Goal: Information Seeking & Learning: Learn about a topic

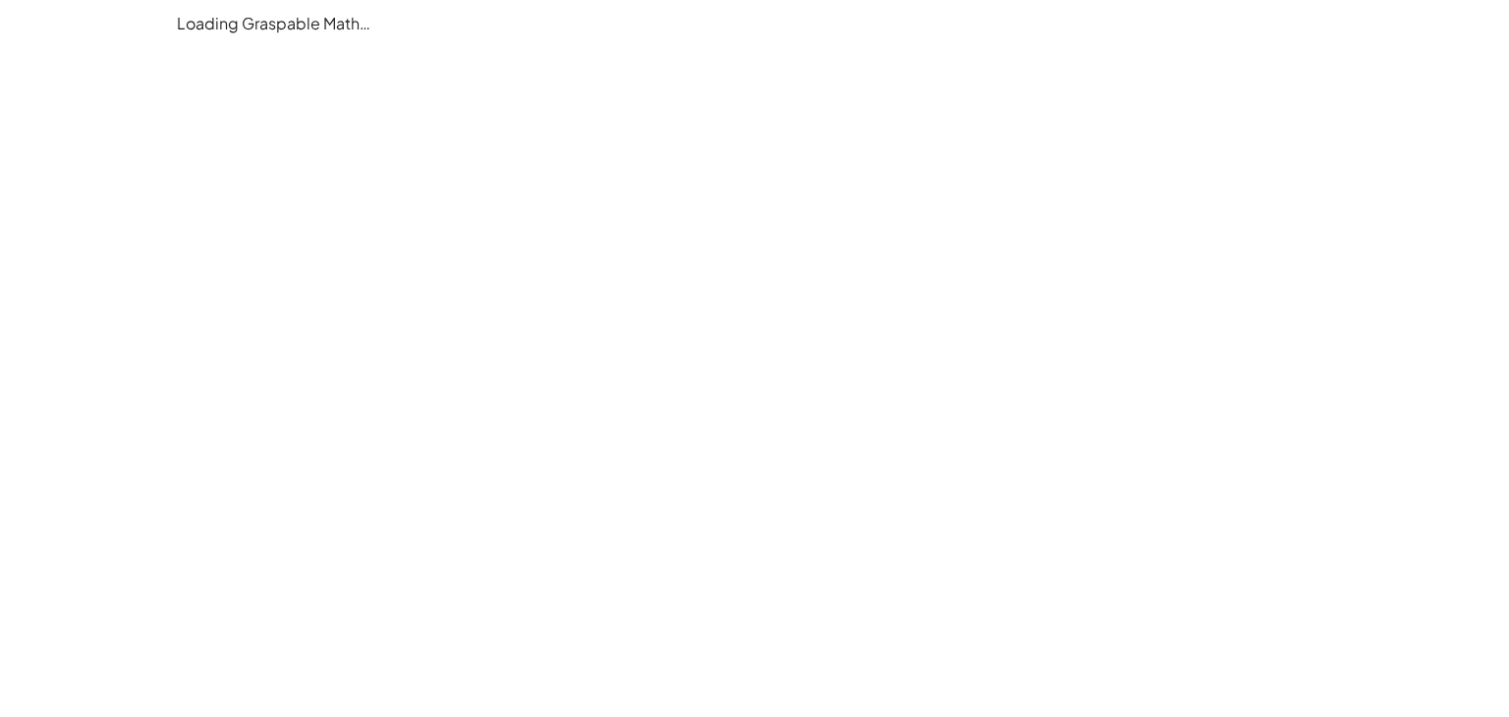
drag, startPoint x: 495, startPoint y: 288, endPoint x: 453, endPoint y: 209, distance: 89.2
click at [498, 278] on main "Loading Graspable Math…" at bounding box center [754, 358] width 1509 height 717
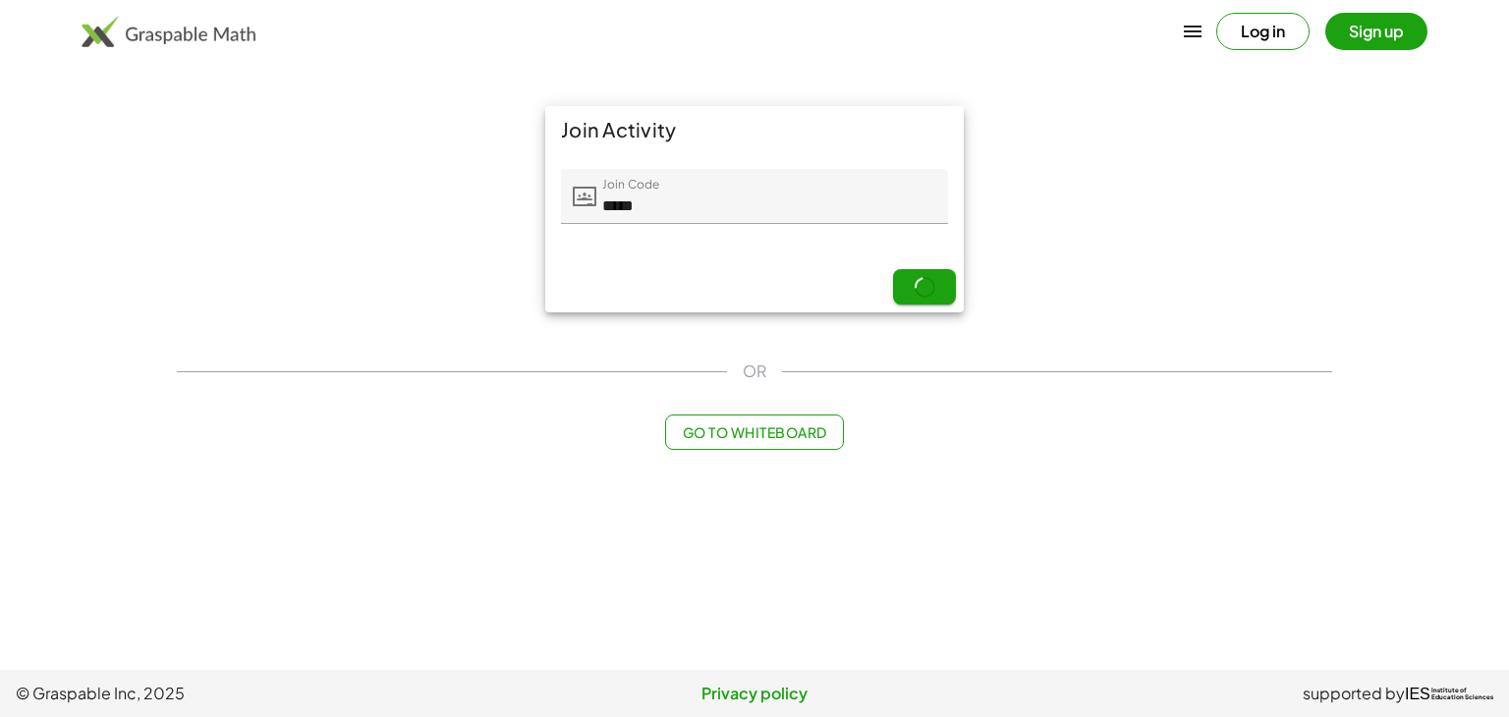
click at [1387, 44] on button "Sign up" at bounding box center [1376, 31] width 102 height 37
click at [1251, 27] on icon "button" at bounding box center [1253, 32] width 24 height 24
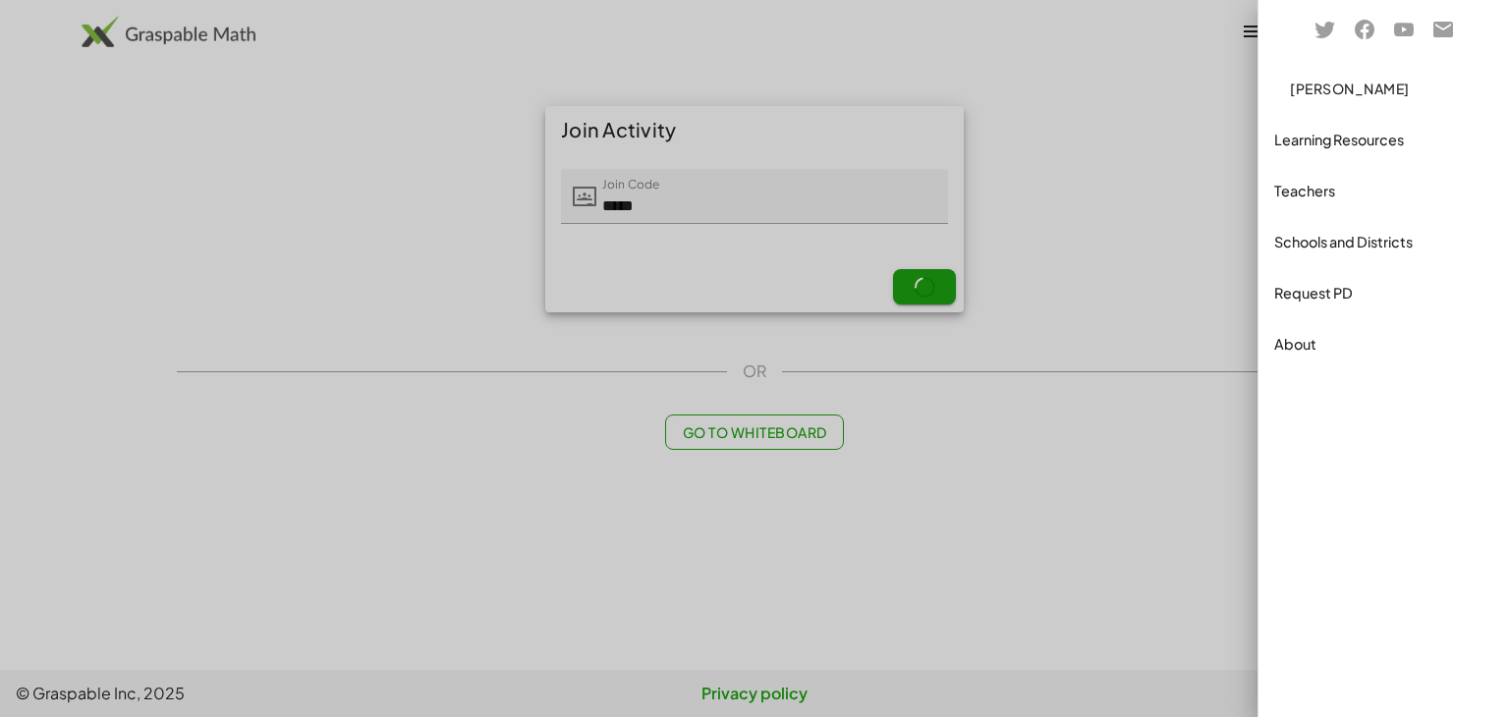
click at [1144, 243] on div at bounding box center [754, 358] width 1509 height 717
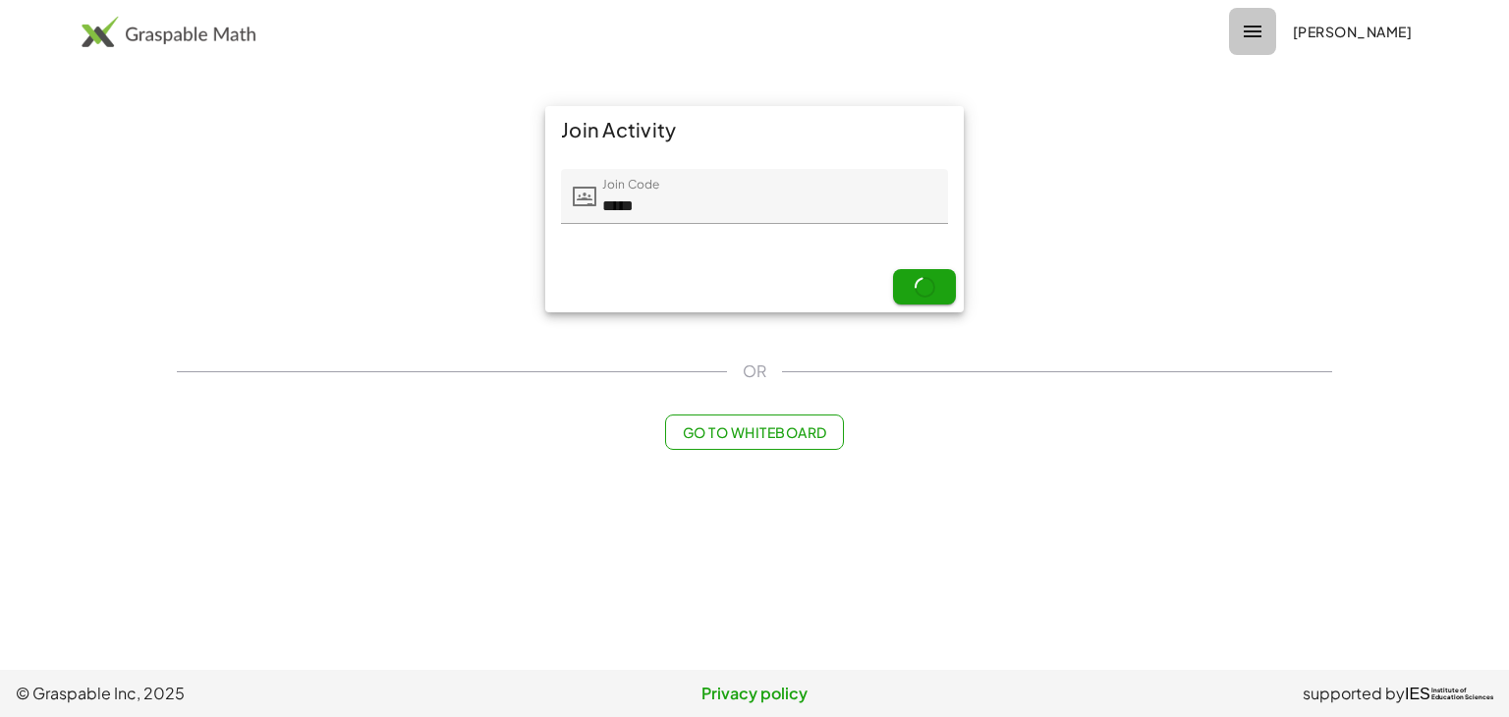
click at [1254, 36] on icon "button" at bounding box center [1253, 32] width 24 height 24
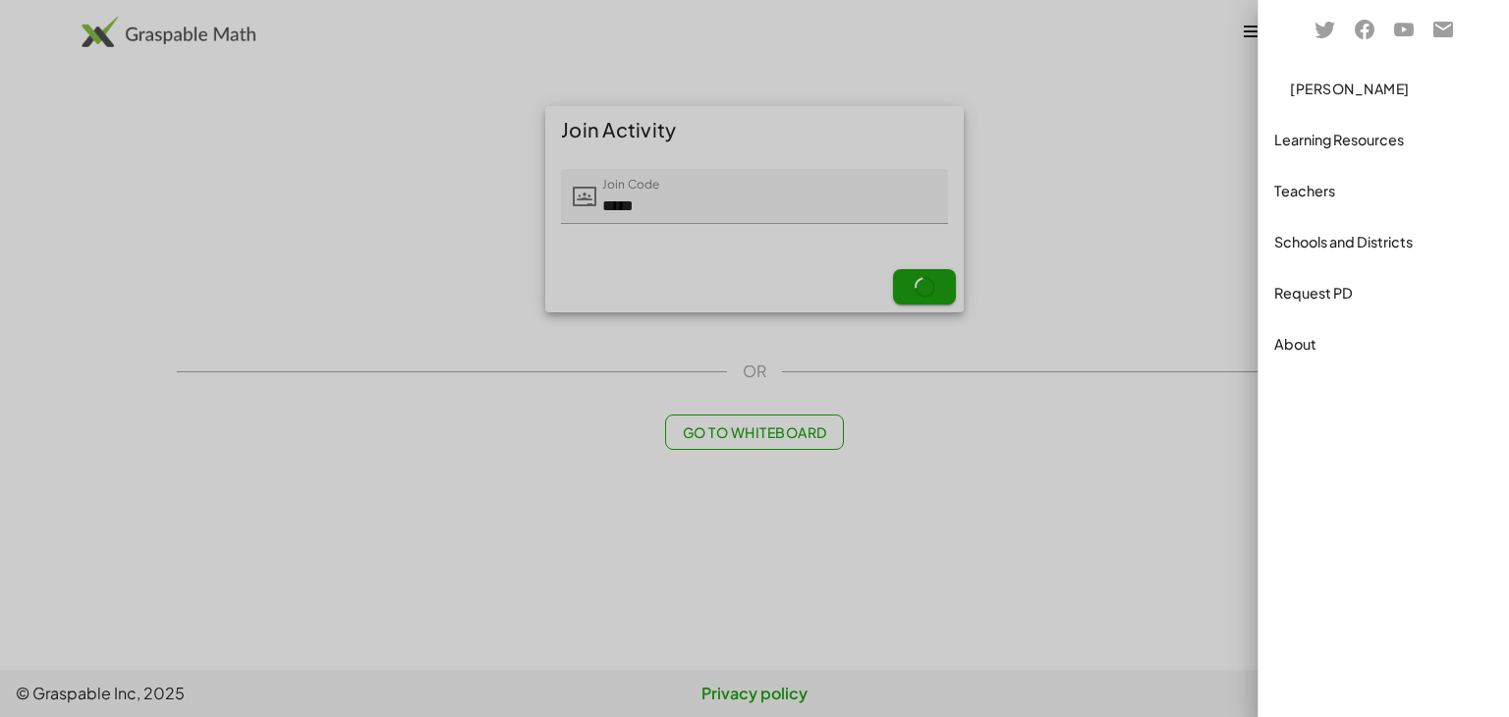
click at [1321, 150] on div "Learning Resources" at bounding box center [1383, 140] width 219 height 24
click at [1356, 94] on span "[PERSON_NAME]" at bounding box center [1350, 89] width 120 height 18
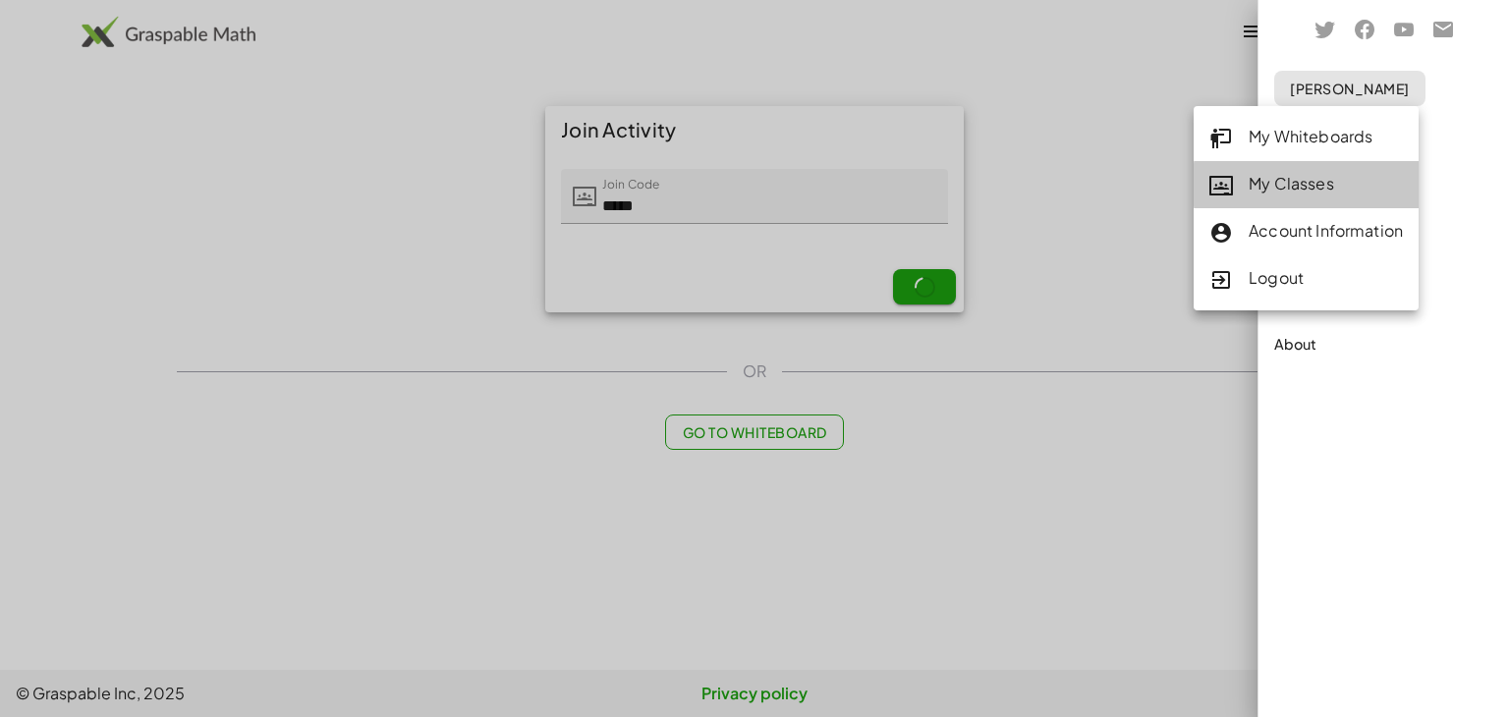
click at [1332, 169] on link "My Classes" at bounding box center [1306, 184] width 225 height 47
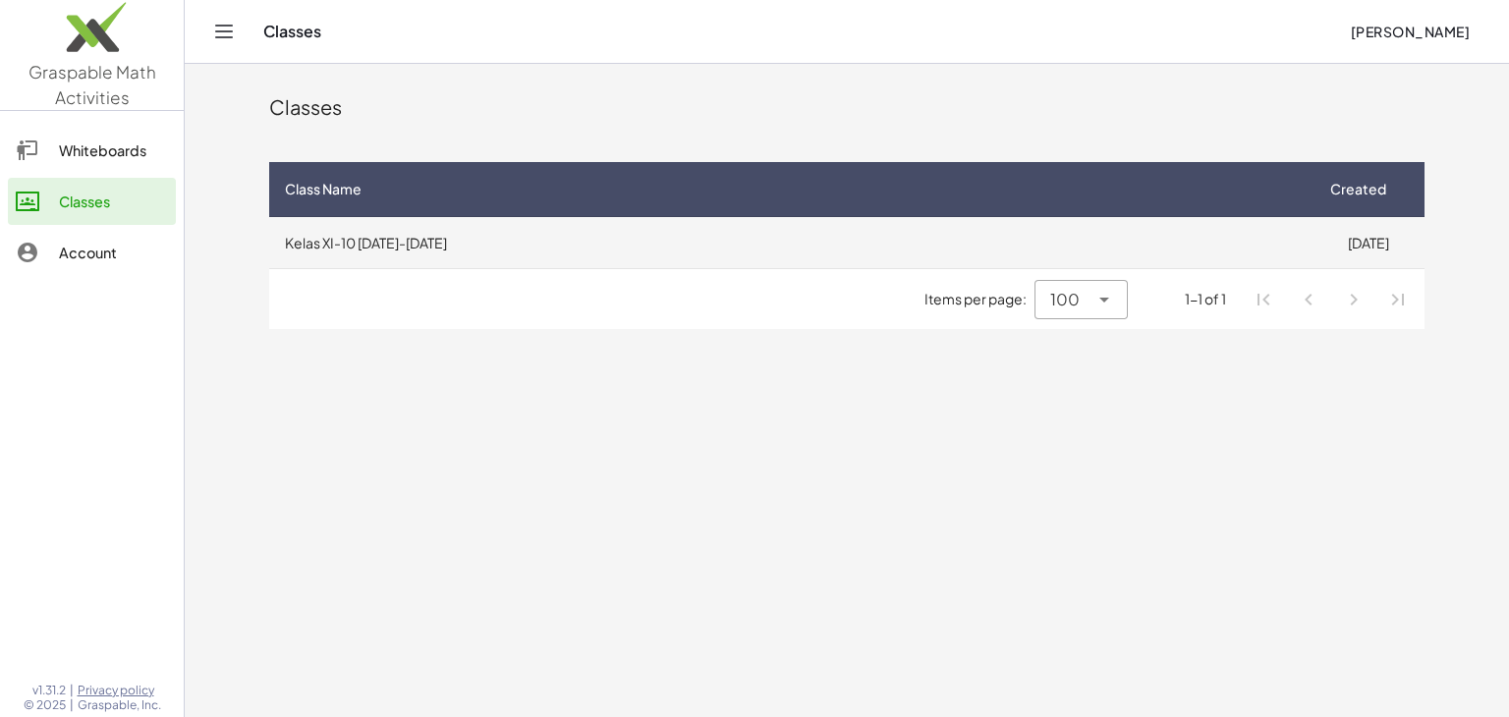
click at [323, 236] on td "Kelas XI-10 [DATE]-[DATE]" at bounding box center [790, 242] width 1042 height 51
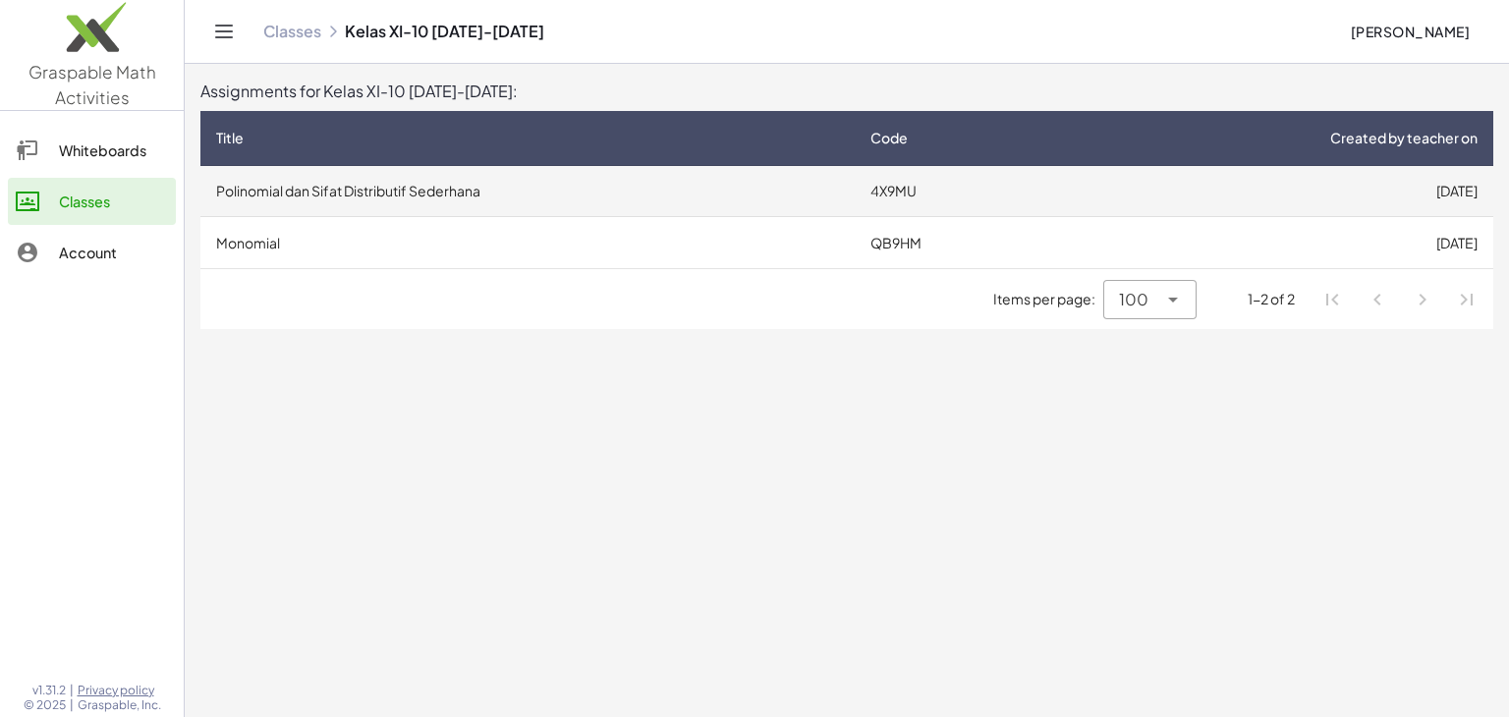
click at [260, 194] on td "Polinomial dan Sifat Distributif Sederhana" at bounding box center [527, 191] width 654 height 51
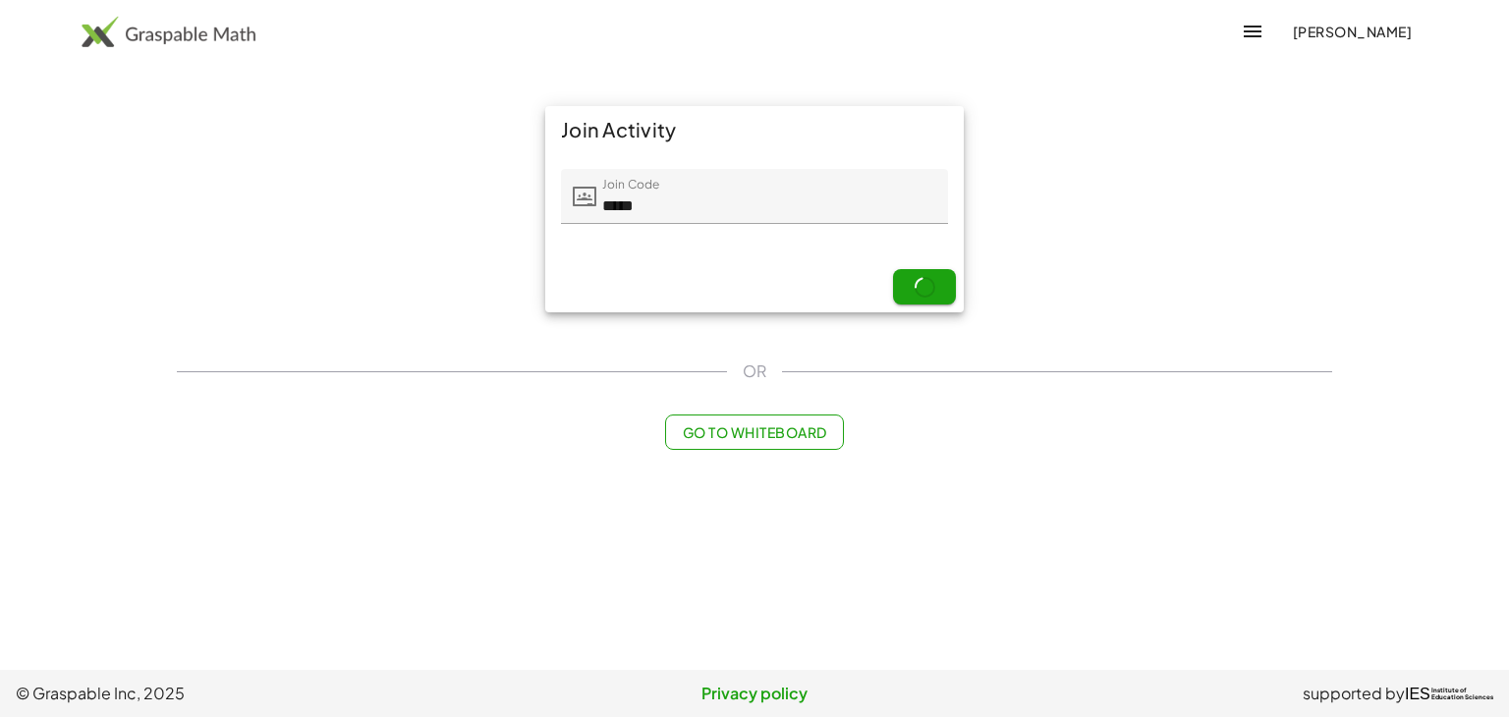
click at [927, 286] on div "Next" at bounding box center [754, 286] width 419 height 51
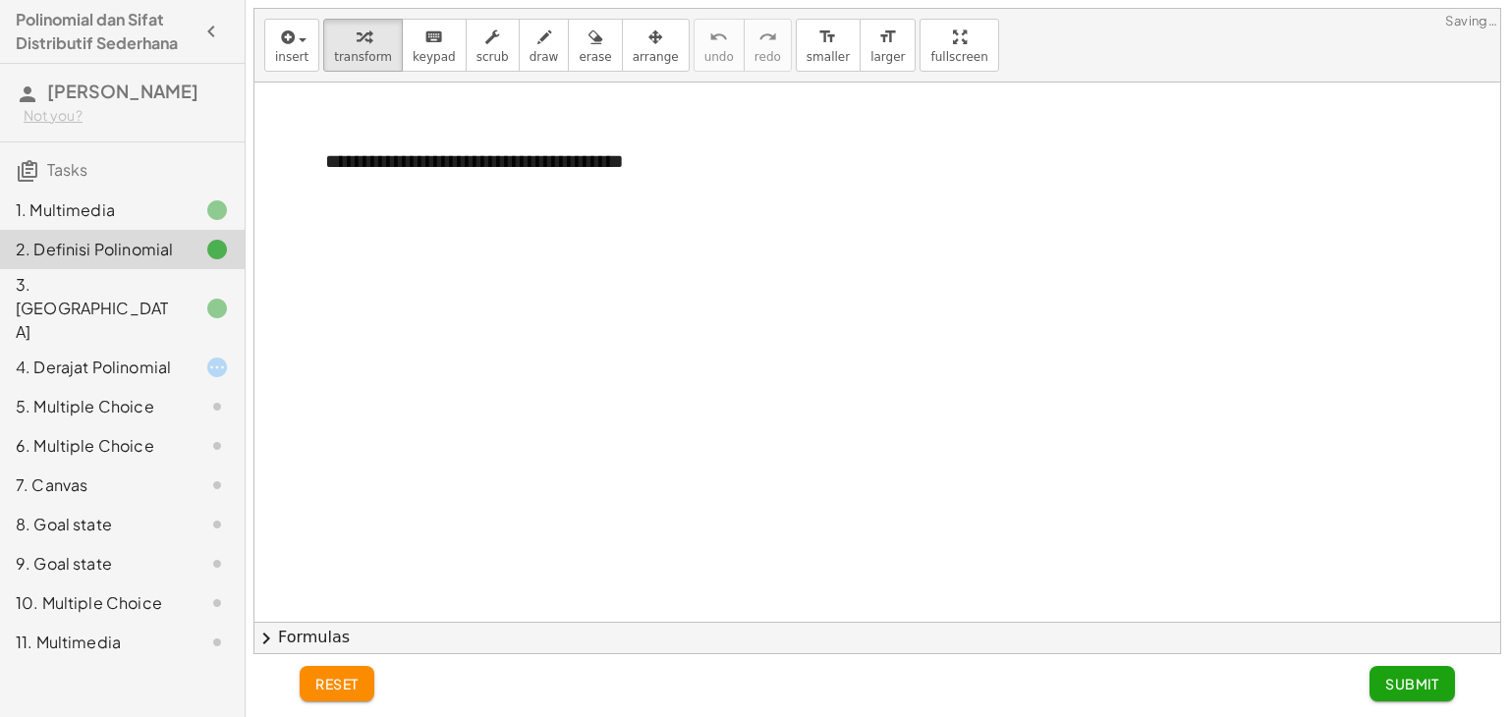
click at [145, 387] on div "5. Multiple Choice" at bounding box center [122, 406] width 245 height 39
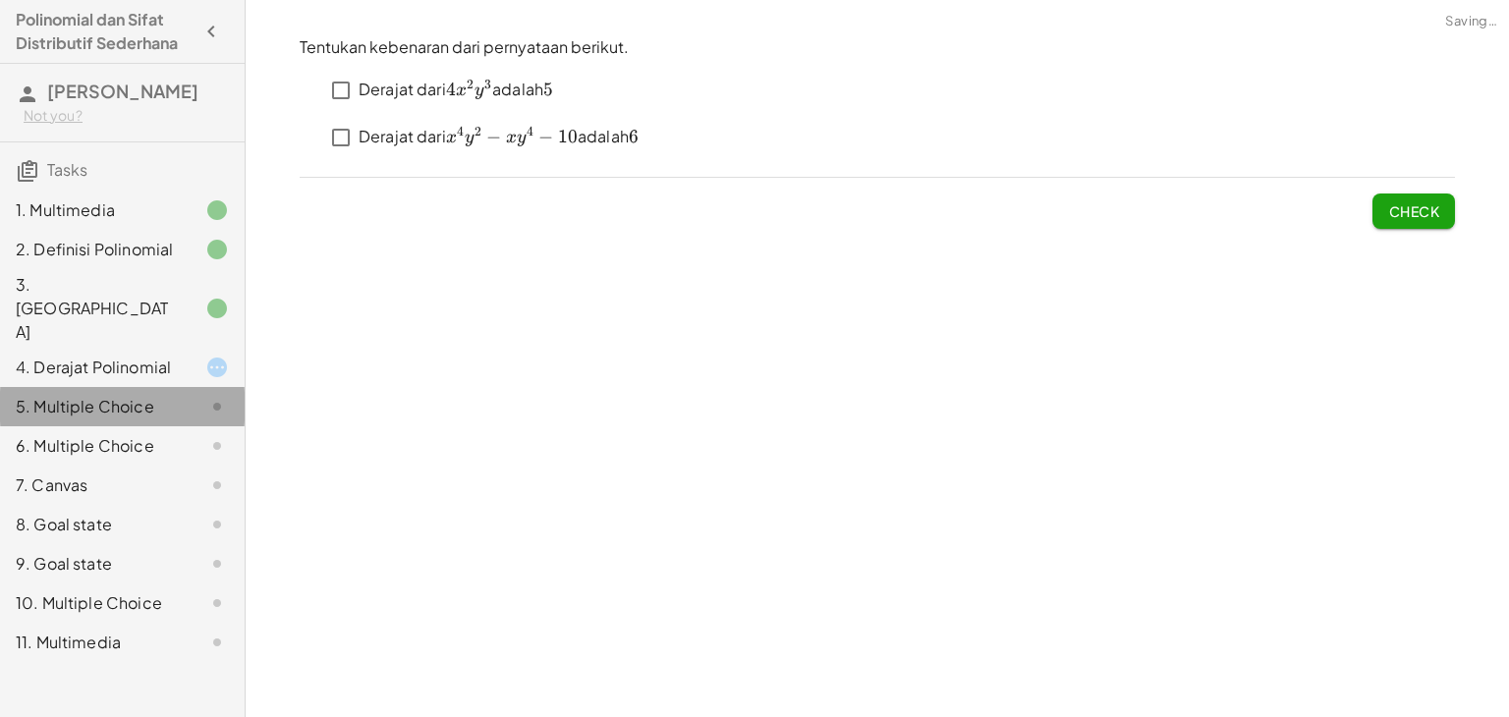
click at [161, 348] on div "4. Derajat Polinomial" at bounding box center [122, 367] width 245 height 39
click at [163, 356] on div "4. Derajat Polinomial" at bounding box center [95, 368] width 158 height 24
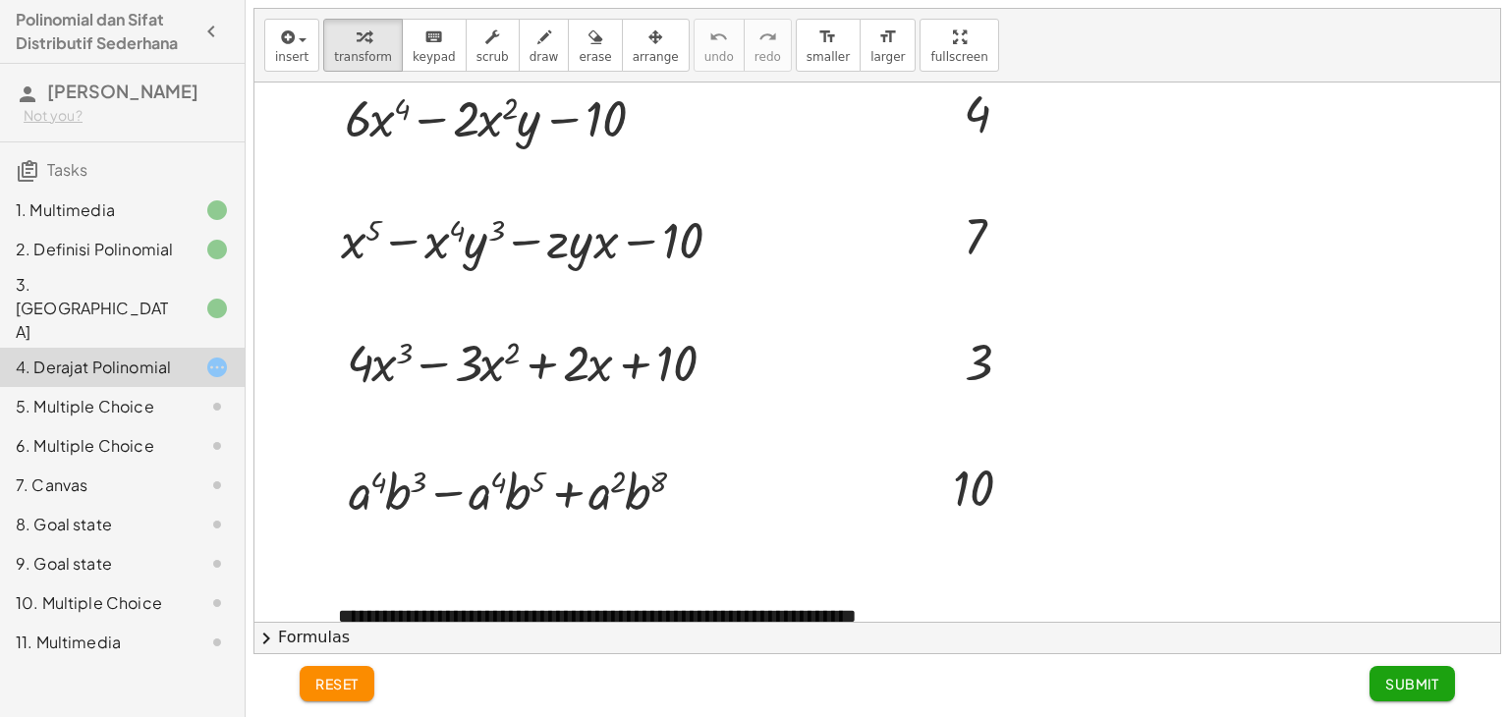
scroll to position [205, 0]
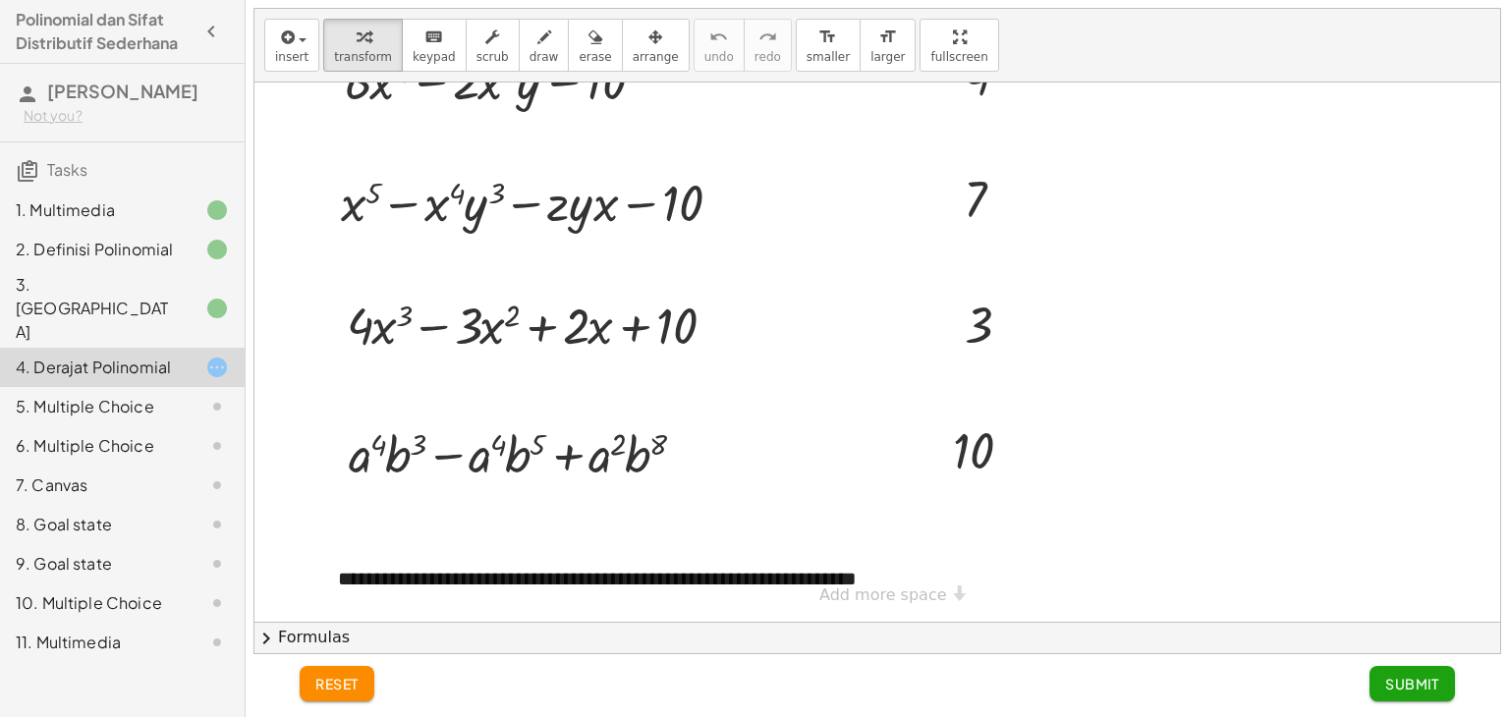
click at [196, 395] on div at bounding box center [201, 407] width 55 height 24
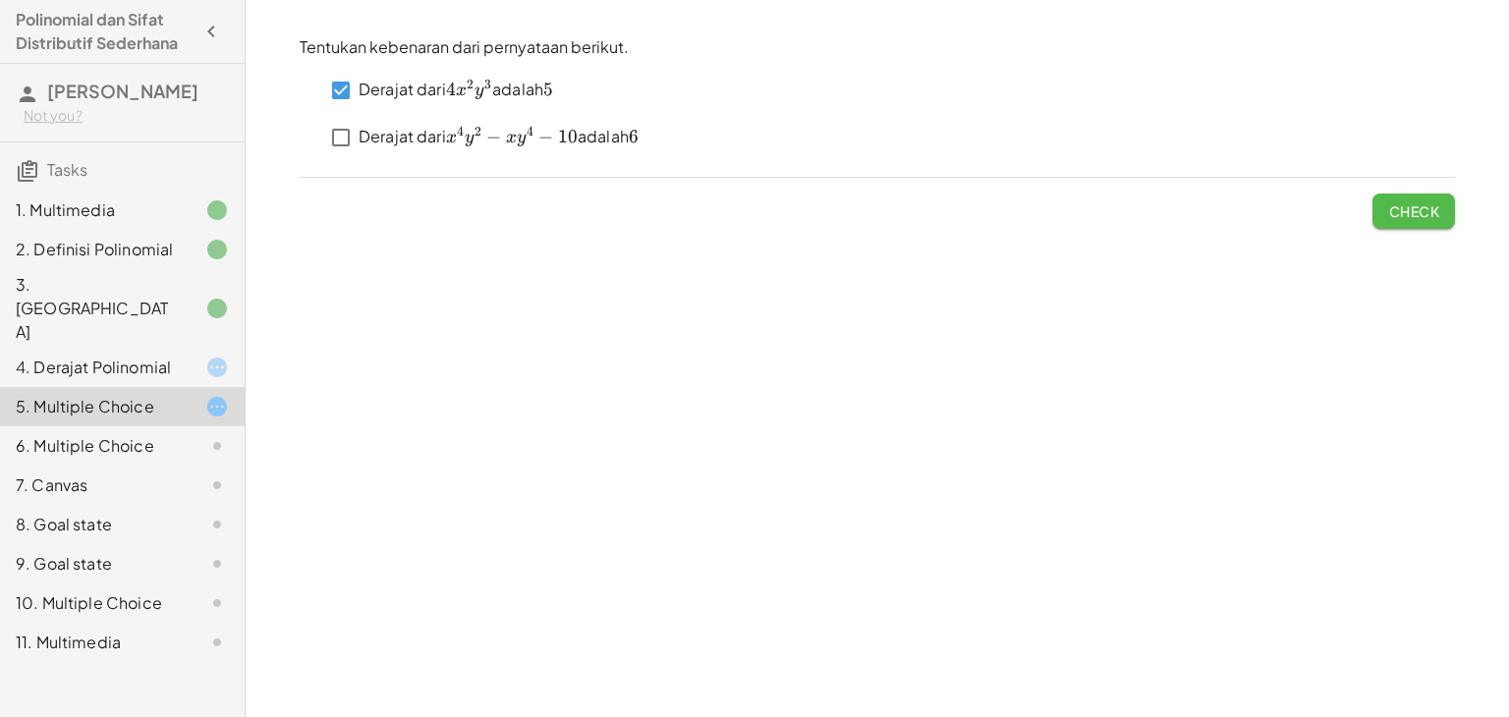
click at [1415, 206] on span "Check" at bounding box center [1413, 211] width 51 height 18
click at [1383, 213] on button "Check" at bounding box center [1414, 211] width 83 height 35
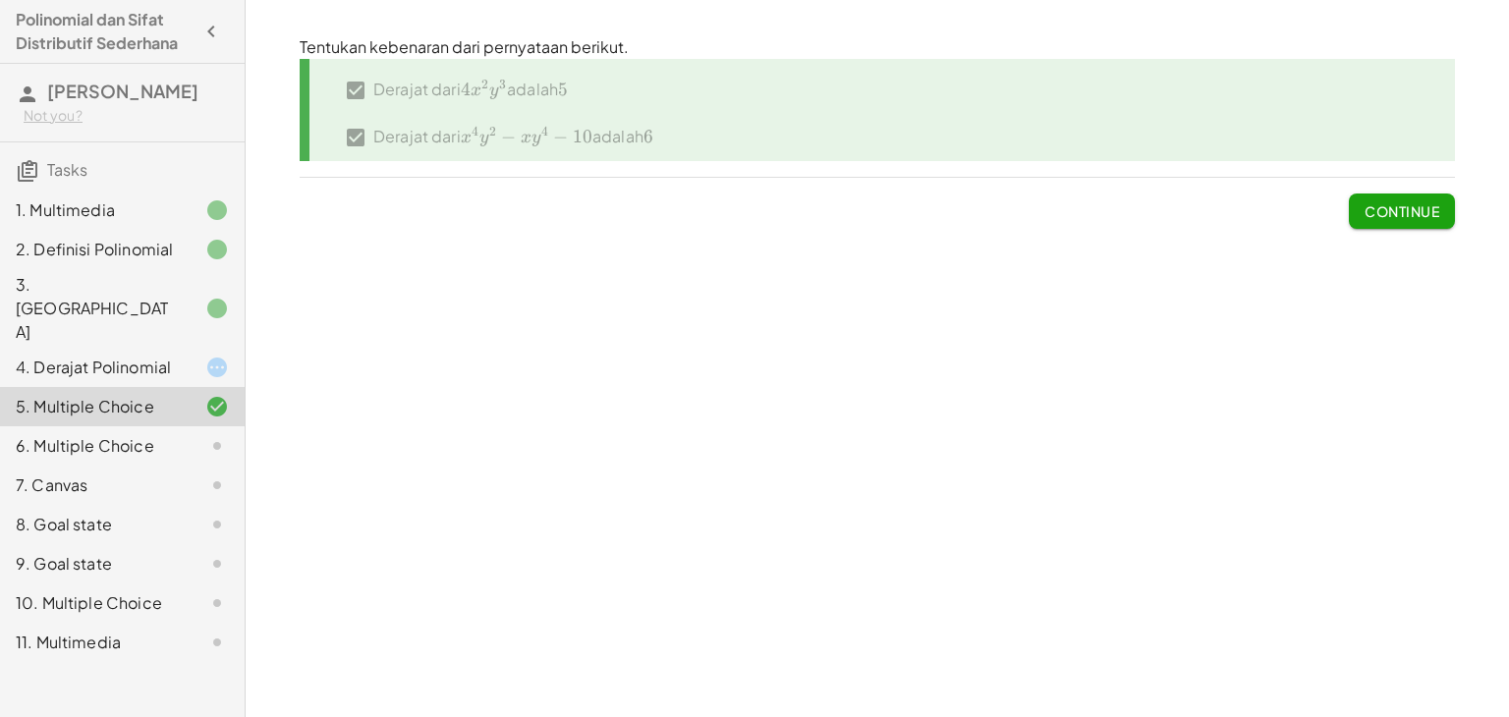
click at [80, 434] on div "6. Multiple Choice" at bounding box center [95, 446] width 158 height 24
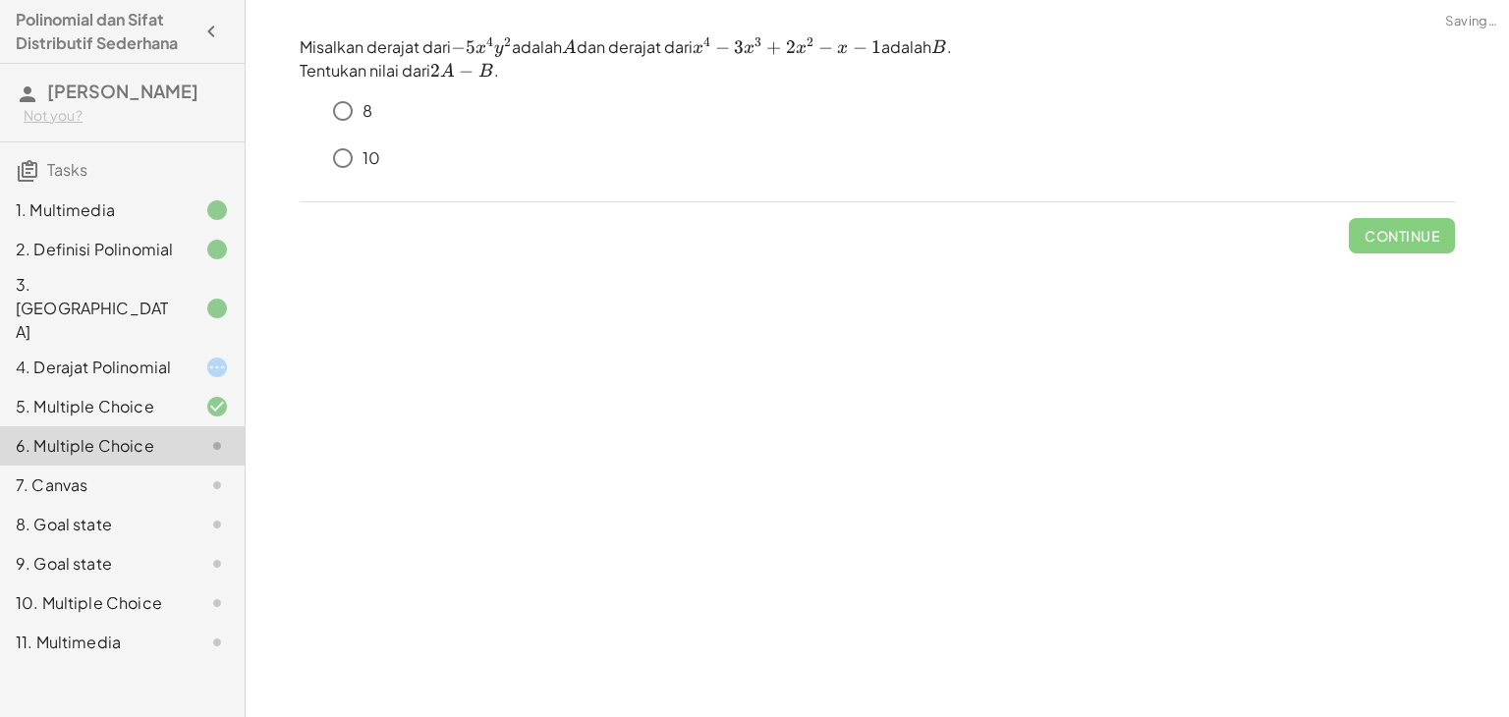
click at [97, 395] on div "5. Multiple Choice" at bounding box center [95, 407] width 158 height 24
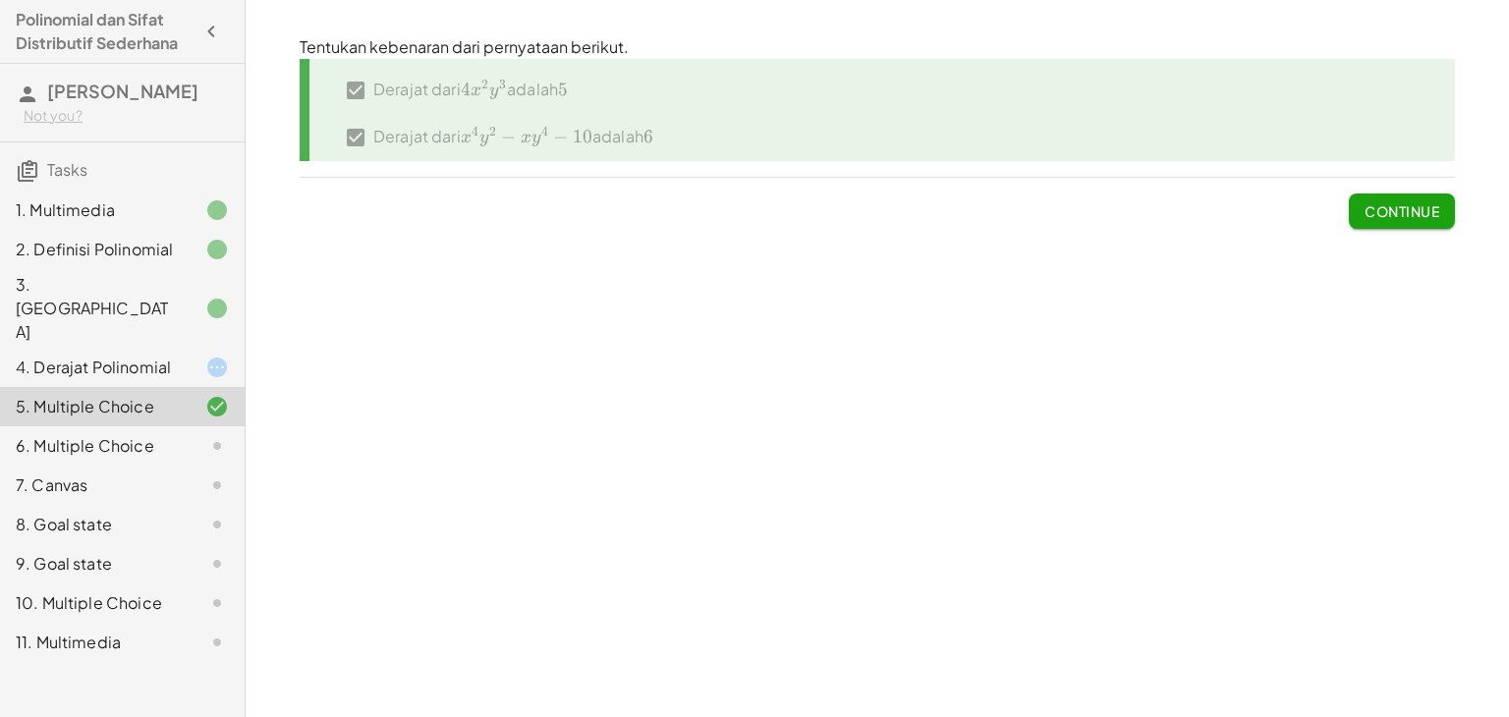
click at [193, 356] on div at bounding box center [201, 368] width 55 height 24
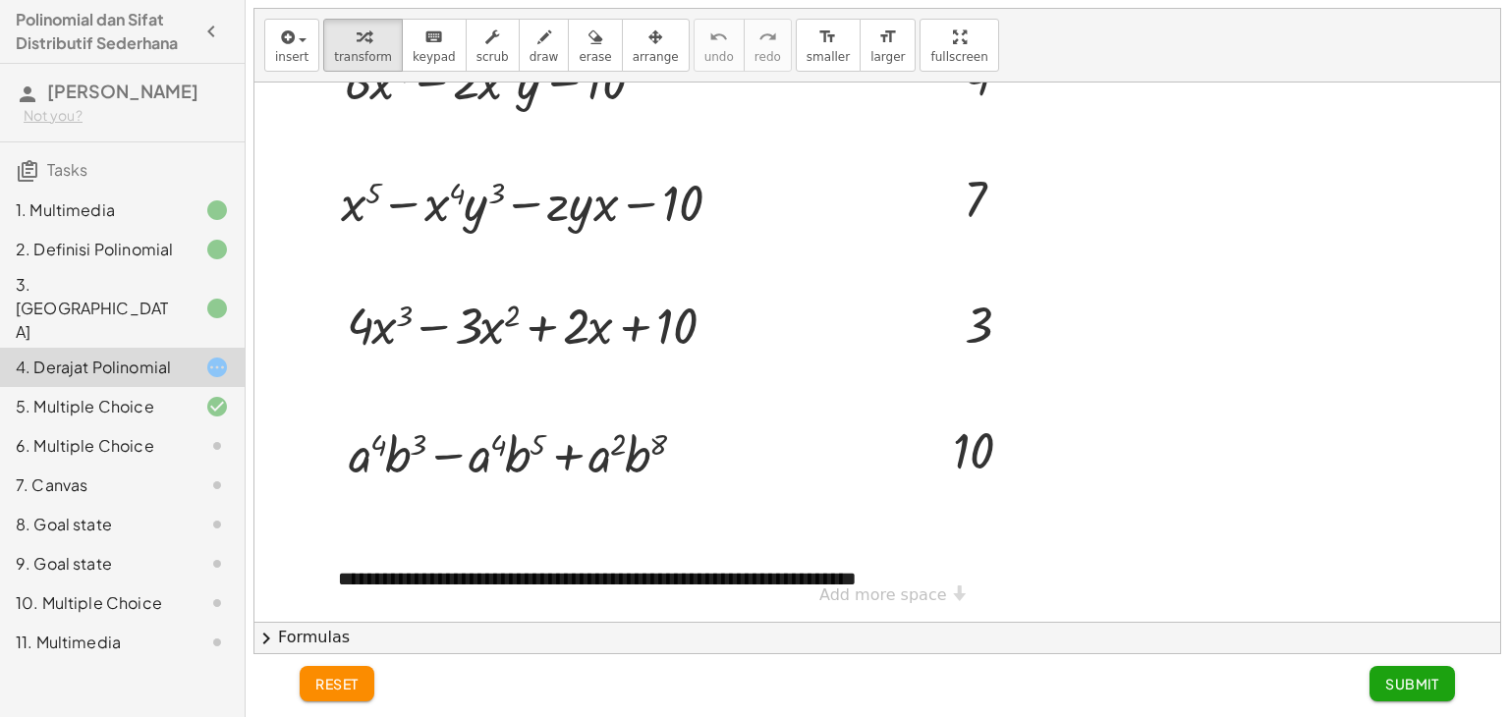
click at [837, 598] on div "**********" at bounding box center [877, 250] width 1246 height 746
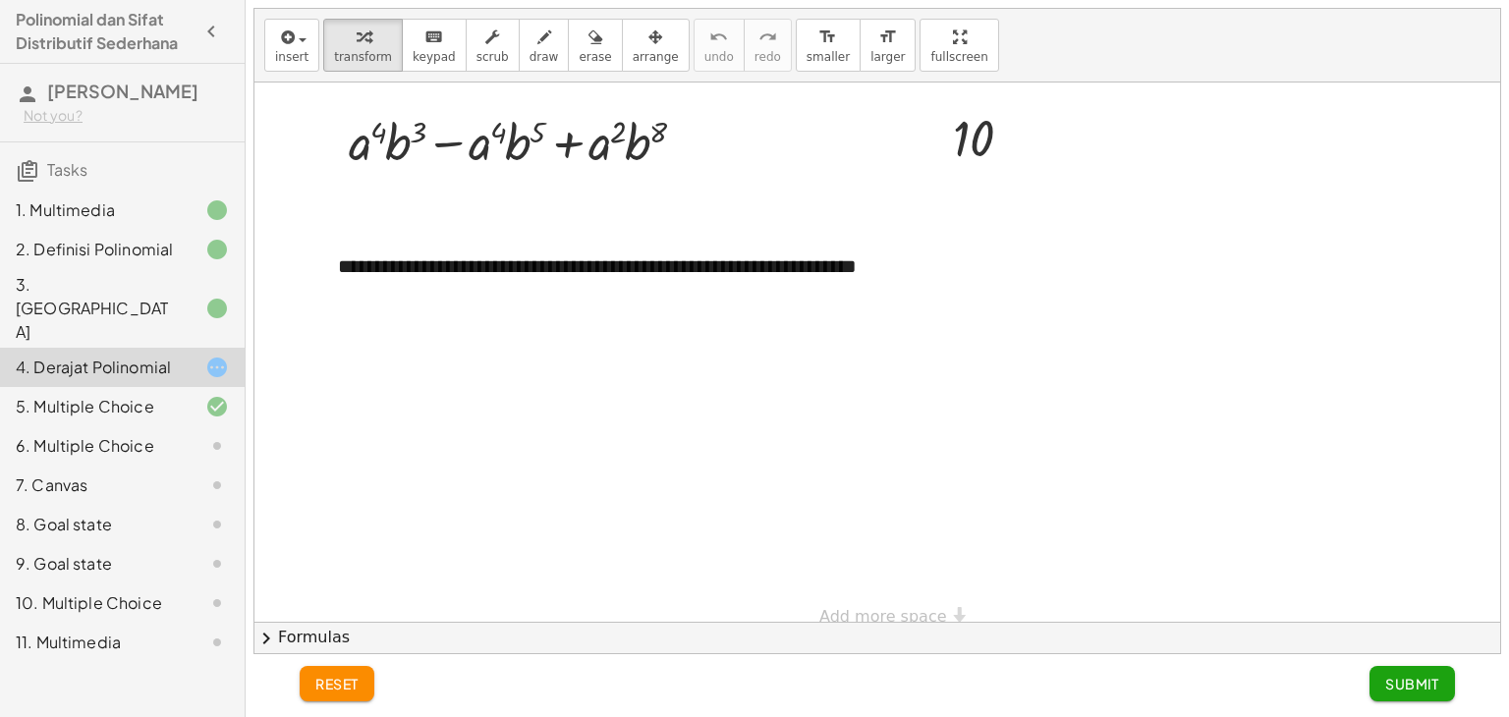
scroll to position [539, 0]
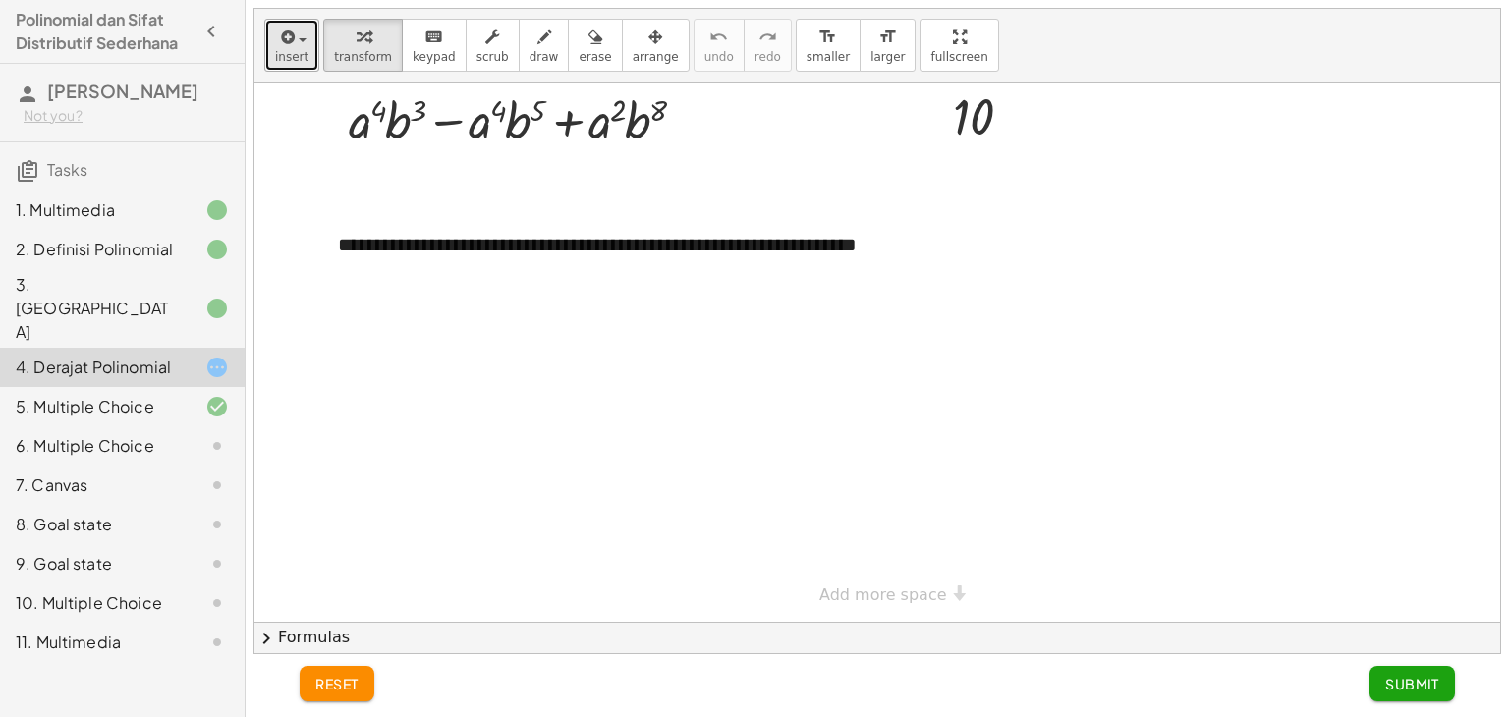
click at [289, 42] on icon "button" at bounding box center [286, 38] width 18 height 24
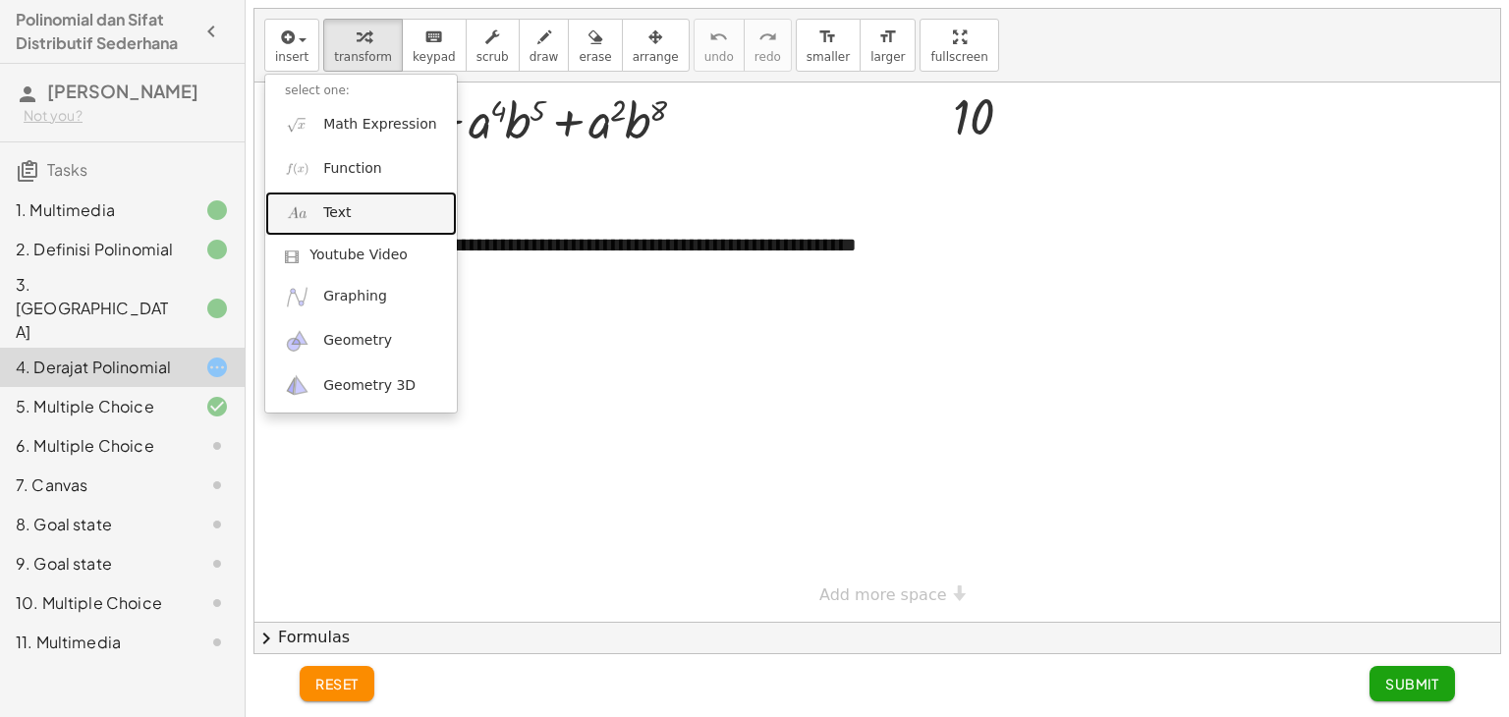
click at [349, 212] on link "Text" at bounding box center [361, 214] width 192 height 44
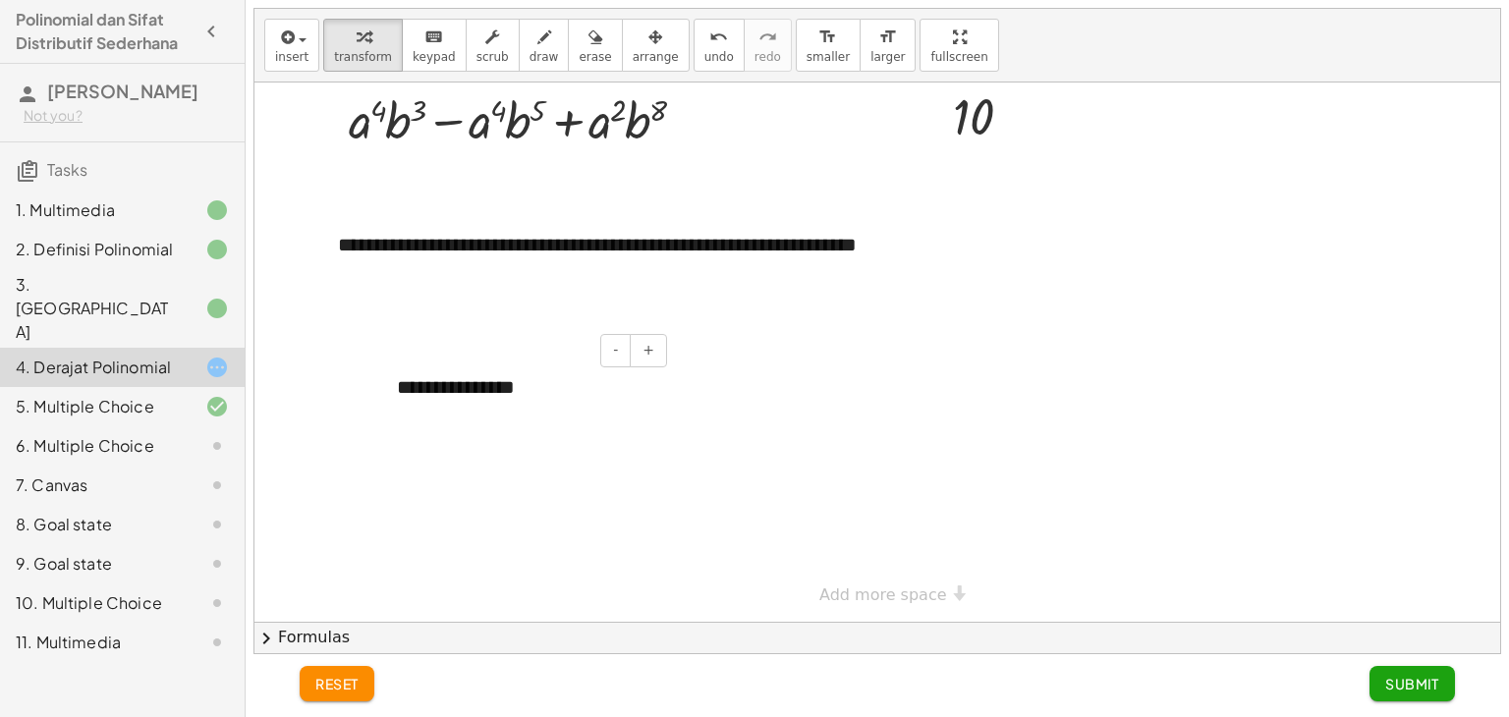
click at [530, 398] on div "**********" at bounding box center [524, 388] width 295 height 68
drag, startPoint x: 548, startPoint y: 388, endPoint x: 401, endPoint y: 370, distance: 148.4
click at [401, 370] on div "**********" at bounding box center [524, 388] width 295 height 68
